Goal: Task Accomplishment & Management: Manage account settings

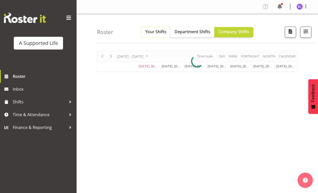
click at [156, 32] on span "Your Shifts" at bounding box center [155, 32] width 21 height 6
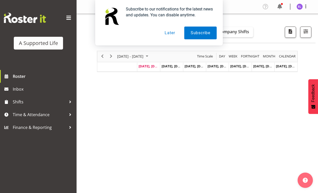
click at [173, 34] on button "Later" at bounding box center [169, 33] width 23 height 13
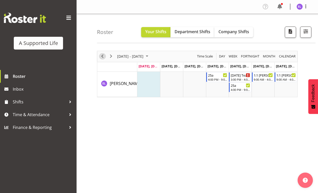
click at [103, 57] on span "Previous" at bounding box center [102, 56] width 6 height 6
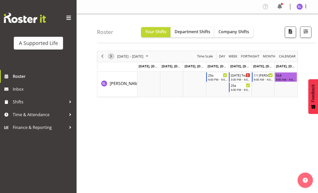
click at [112, 57] on span "Next" at bounding box center [111, 56] width 6 height 6
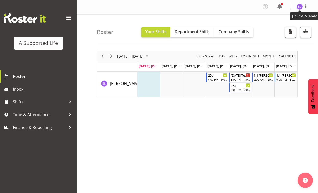
click at [299, 7] on img at bounding box center [299, 7] width 6 height 6
click at [282, 24] on link "Log Out" at bounding box center [283, 26] width 49 height 9
